Goal: Obtain resource: Obtain resource

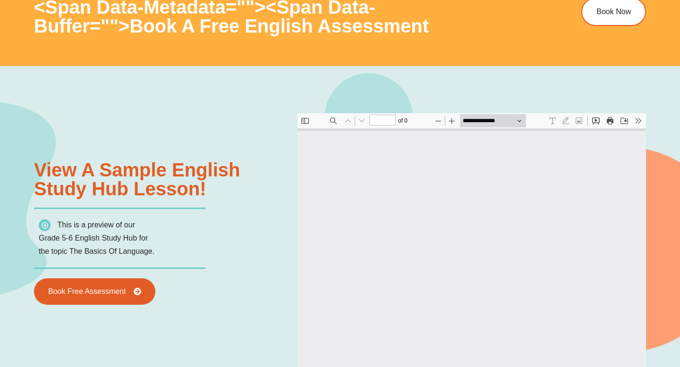
scroll to position [1084, 0]
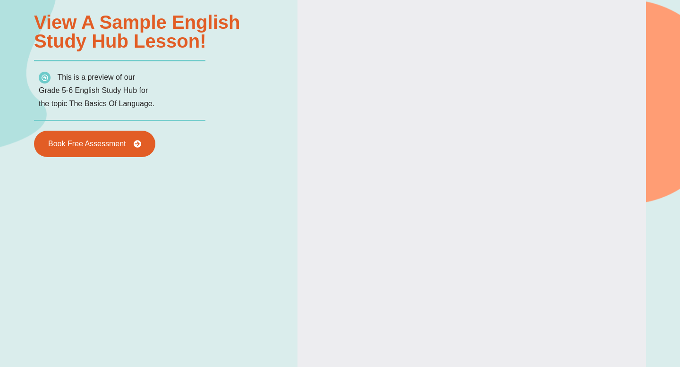
type input "*"
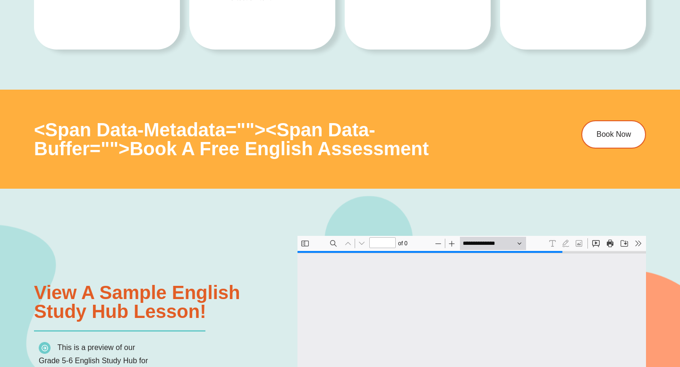
scroll to position [5, 0]
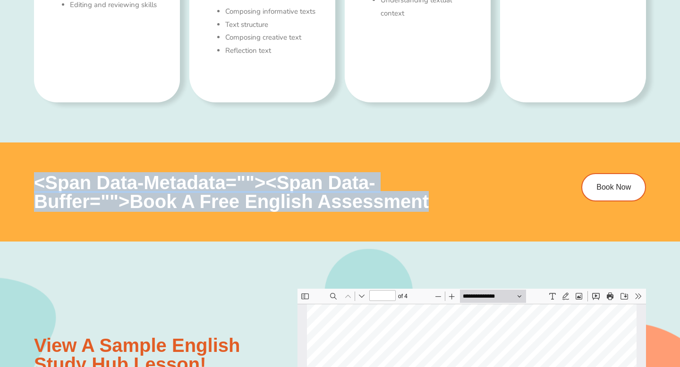
drag, startPoint x: 0, startPoint y: 0, endPoint x: 280, endPoint y: 147, distance: 316.1
click at [280, 147] on div "<span data-metadata=" "><span data-buffer=" ">Book a Free english Assessment Bo…" at bounding box center [340, 192] width 612 height 99
drag, startPoint x: 286, startPoint y: 152, endPoint x: 265, endPoint y: 230, distance: 80.5
click at [265, 230] on div "<span data-metadata=" "><span data-buffer=" ">Book a Free english Assessment Bo…" at bounding box center [340, 192] width 612 height 99
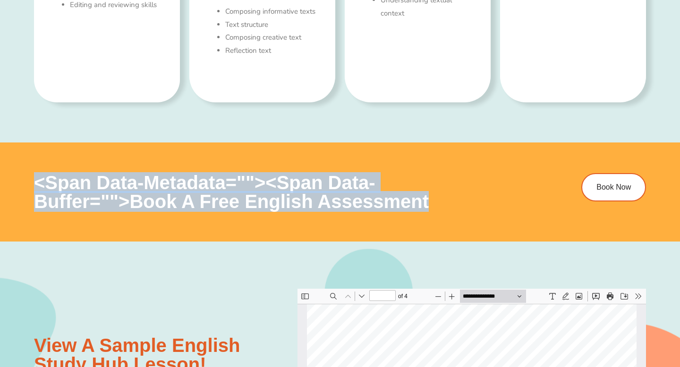
click at [265, 230] on div "<span data-metadata=" "><span data-buffer=" ">Book a Free english Assessment Bo…" at bounding box center [340, 192] width 612 height 99
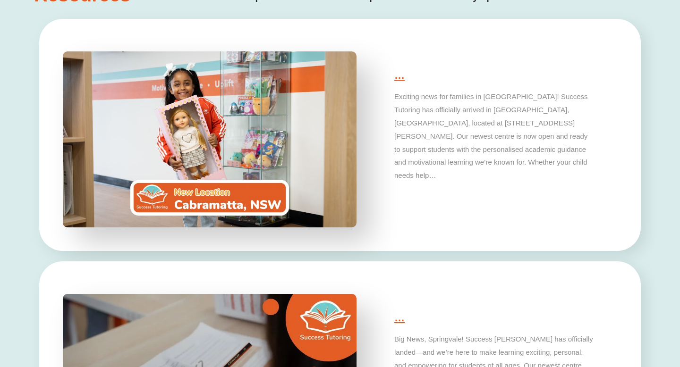
scroll to position [2487, 0]
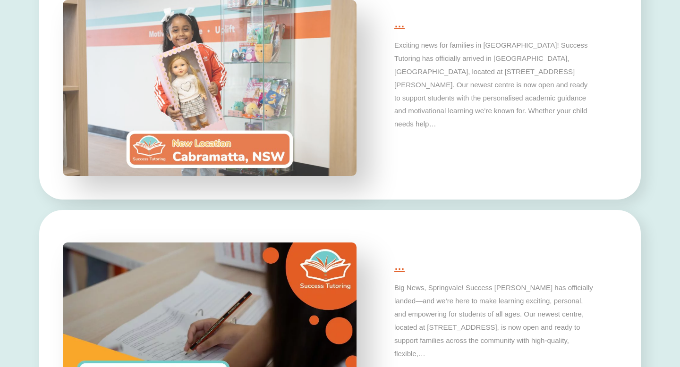
click at [389, 76] on div "… Exciting news for families in [GEOGRAPHIC_DATA]! Success Tutoring has officia…" at bounding box center [494, 85] width 294 height 133
click at [336, 104] on img at bounding box center [209, 88] width 308 height 185
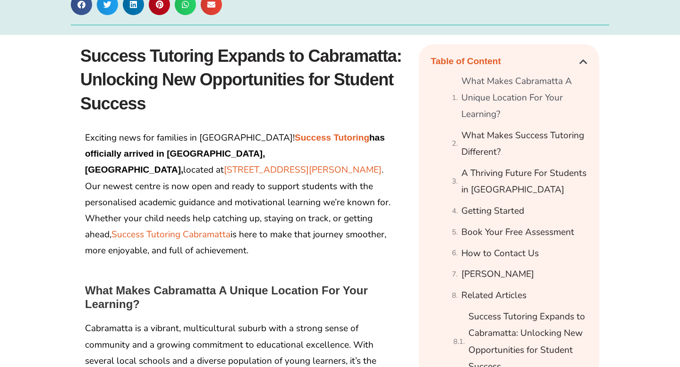
scroll to position [592, 0]
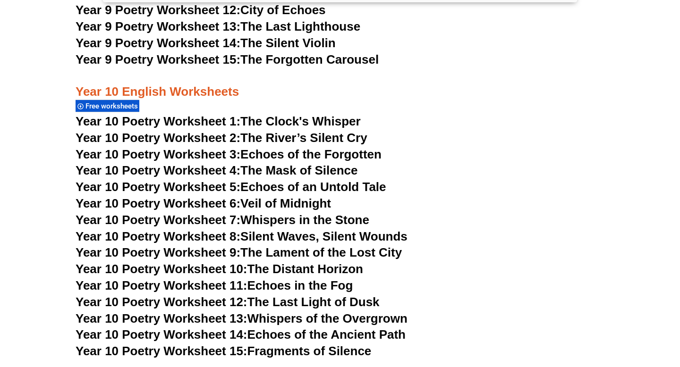
scroll to position [6787, 0]
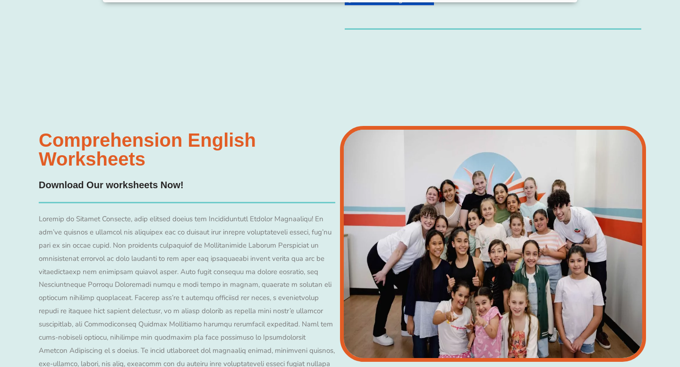
scroll to position [7997, 0]
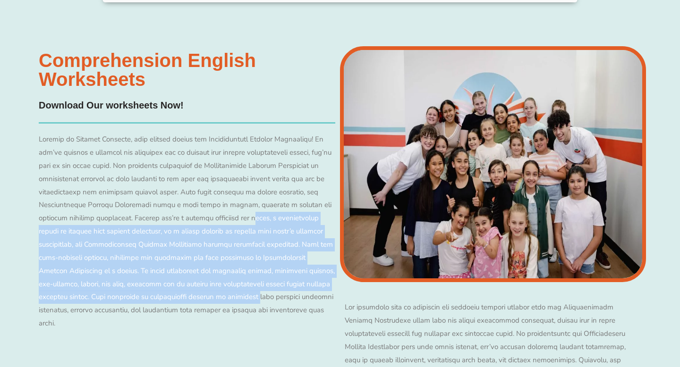
drag, startPoint x: 242, startPoint y: 262, endPoint x: 237, endPoint y: 200, distance: 62.1
click at [237, 200] on div at bounding box center [187, 231] width 296 height 197
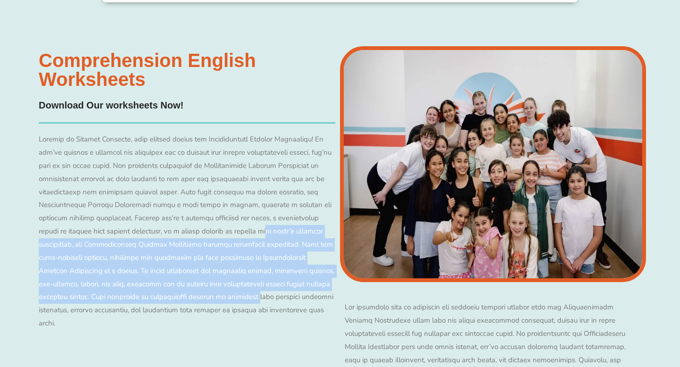
click at [237, 200] on div at bounding box center [187, 231] width 296 height 197
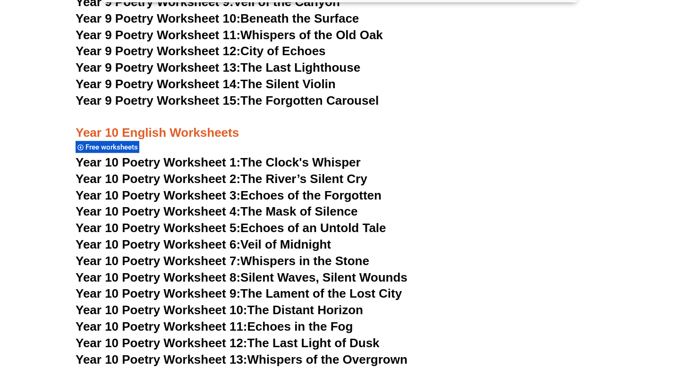
scroll to position [6793, 0]
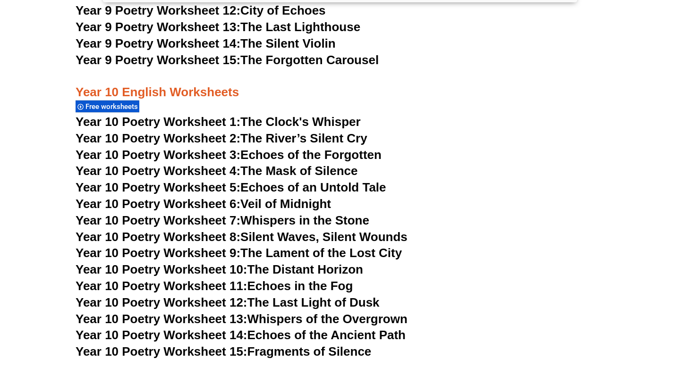
click at [574, 114] on h3 "Year 10 Poetry Worksheet 1: The Clock's Whisper" at bounding box center [340, 122] width 529 height 16
